Goal: Information Seeking & Learning: Learn about a topic

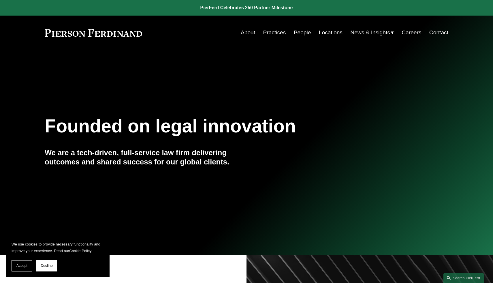
click at [296, 33] on link "People" at bounding box center [302, 32] width 17 height 11
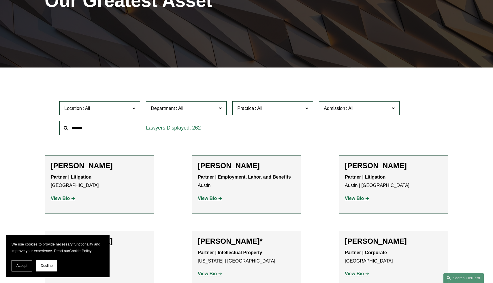
scroll to position [104, 0]
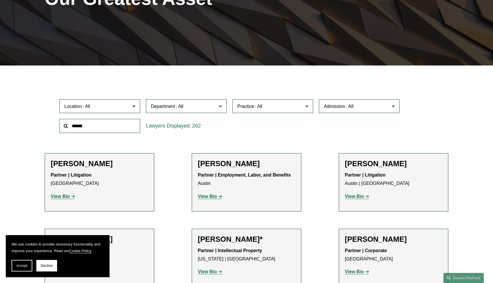
click at [353, 273] on strong "View Bio" at bounding box center [354, 271] width 19 height 5
click at [255, 128] on div "Location All [GEOGRAPHIC_DATA] [GEOGRAPHIC_DATA] [GEOGRAPHIC_DATA] [GEOGRAPHIC_…" at bounding box center [247, 116] width 380 height 40
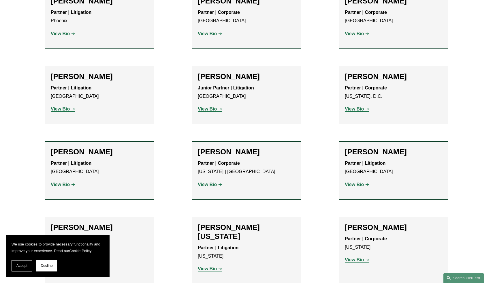
scroll to position [6965, 0]
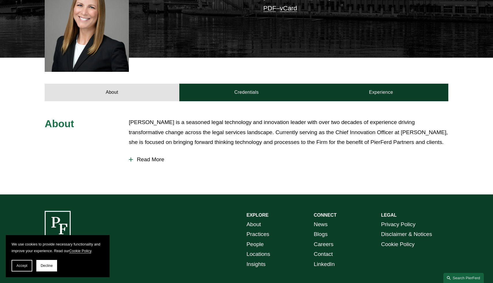
scroll to position [185, 0]
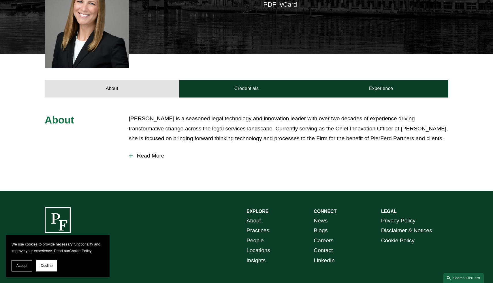
click at [142, 148] on button "Read More" at bounding box center [289, 155] width 320 height 15
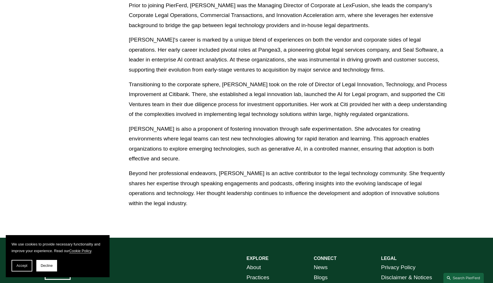
scroll to position [392, 0]
